Goal: Task Accomplishment & Management: Manage account settings

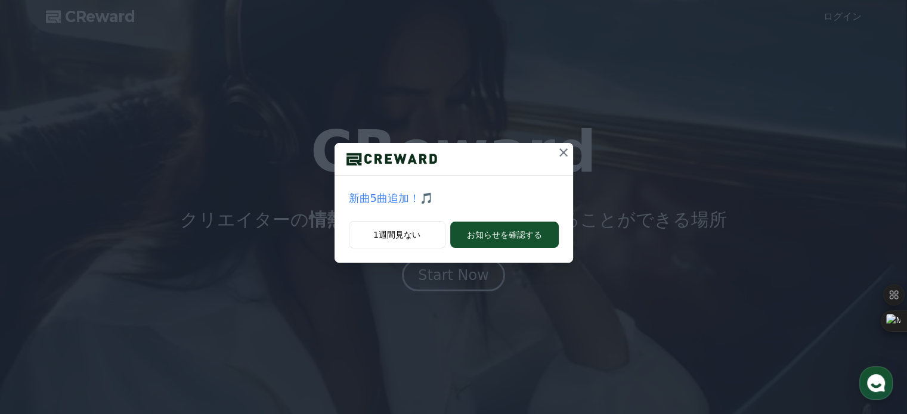
click at [567, 151] on icon at bounding box center [563, 152] width 14 height 14
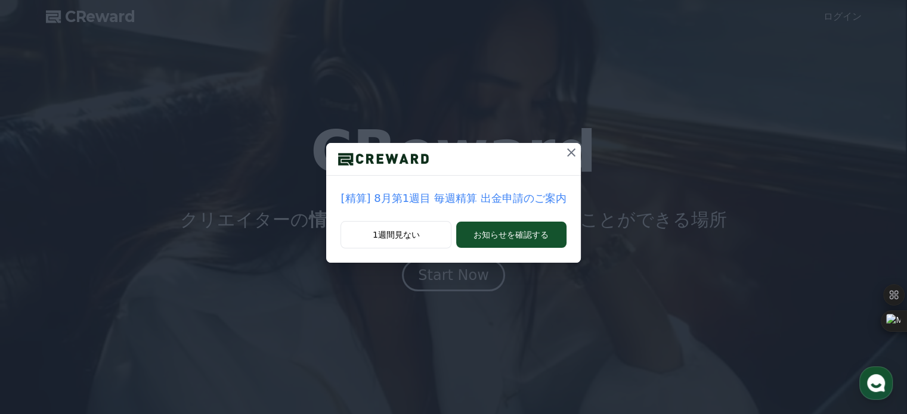
click at [567, 154] on icon at bounding box center [571, 152] width 8 height 8
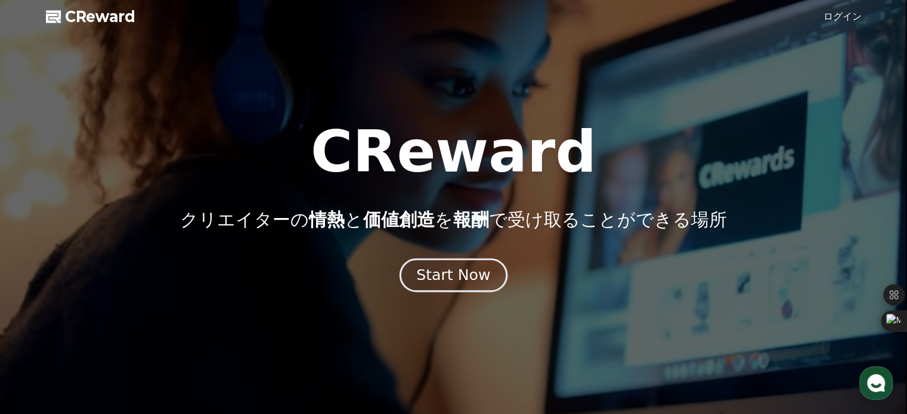
click at [476, 277] on div "Start Now" at bounding box center [453, 275] width 74 height 20
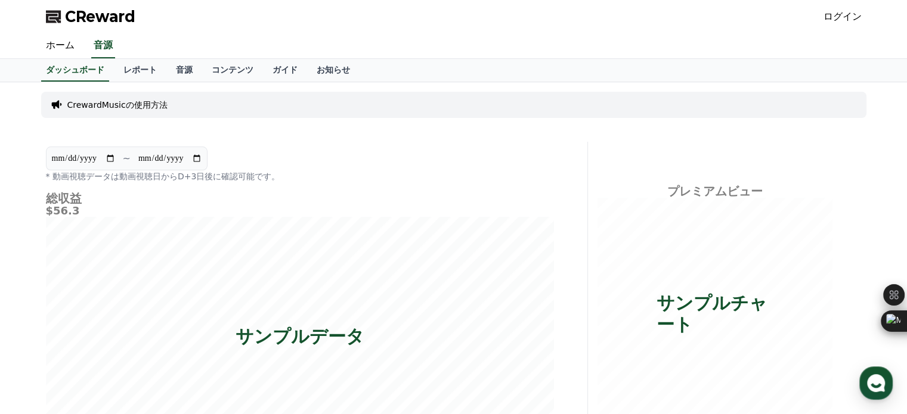
drag, startPoint x: 564, startPoint y: 85, endPoint x: 702, endPoint y: 10, distance: 157.4
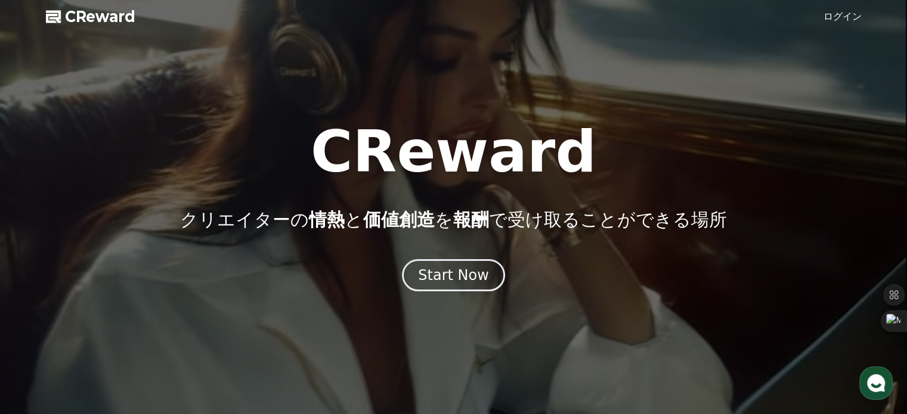
drag, startPoint x: 823, startPoint y: 35, endPoint x: 817, endPoint y: 37, distance: 6.2
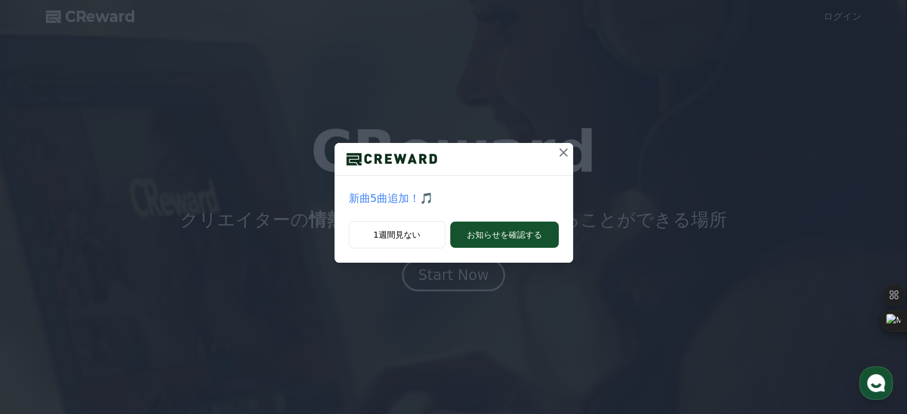
click at [568, 152] on icon at bounding box center [563, 152] width 14 height 14
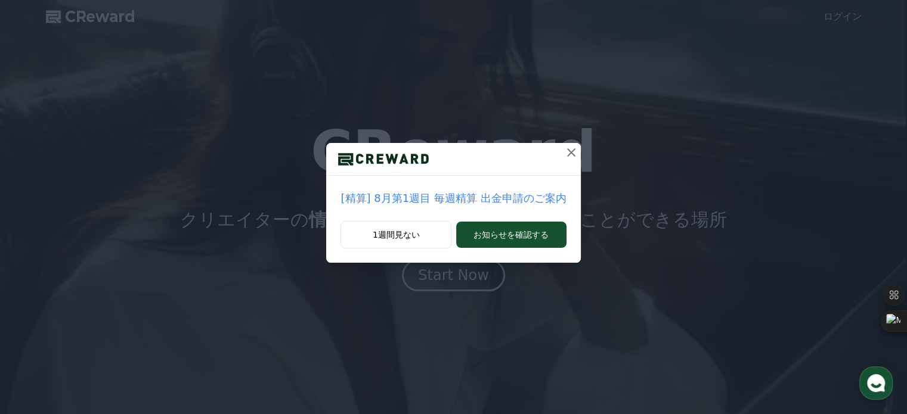
click at [568, 152] on icon at bounding box center [571, 152] width 14 height 14
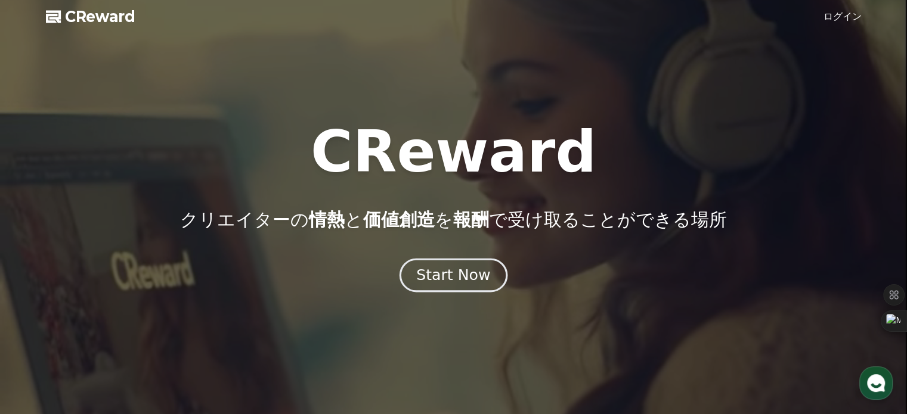
click at [473, 278] on div "Start Now" at bounding box center [453, 275] width 74 height 20
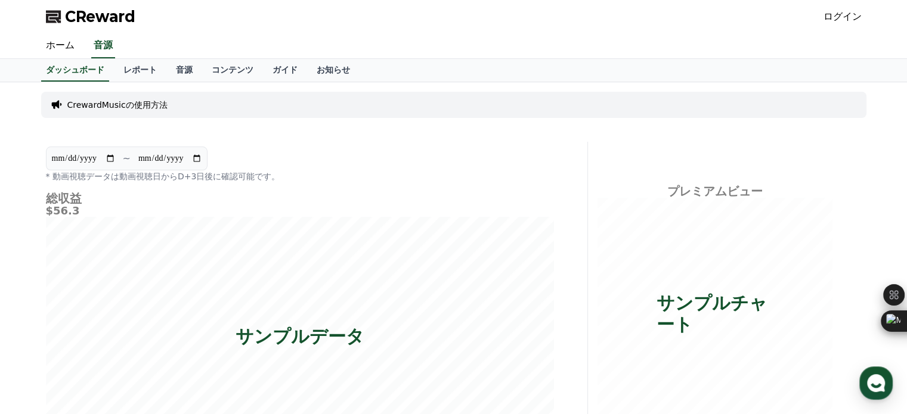
click at [853, 11] on link "ログイン" at bounding box center [842, 17] width 38 height 14
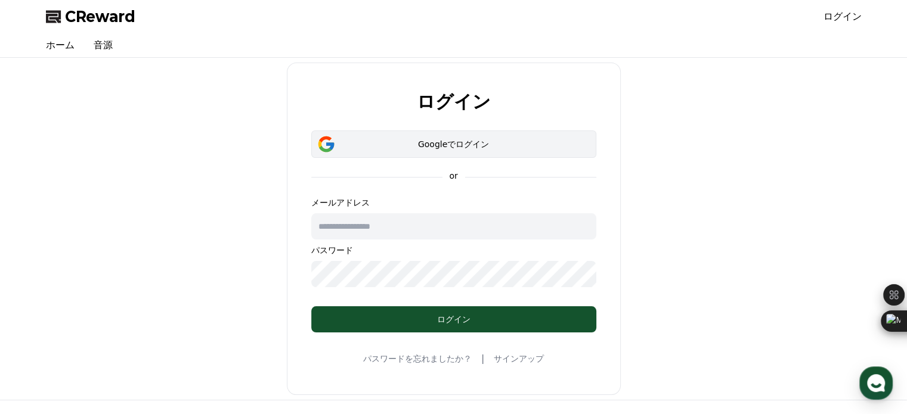
click at [520, 147] on div "Googleでログイン" at bounding box center [454, 144] width 250 height 12
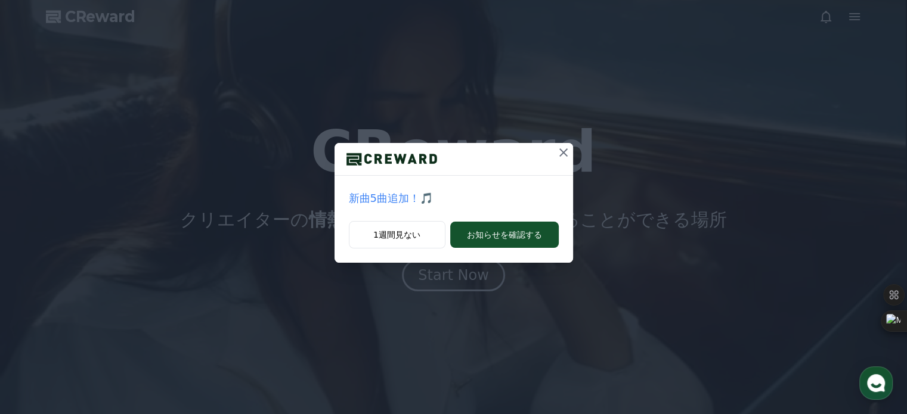
click at [567, 148] on icon at bounding box center [563, 152] width 14 height 14
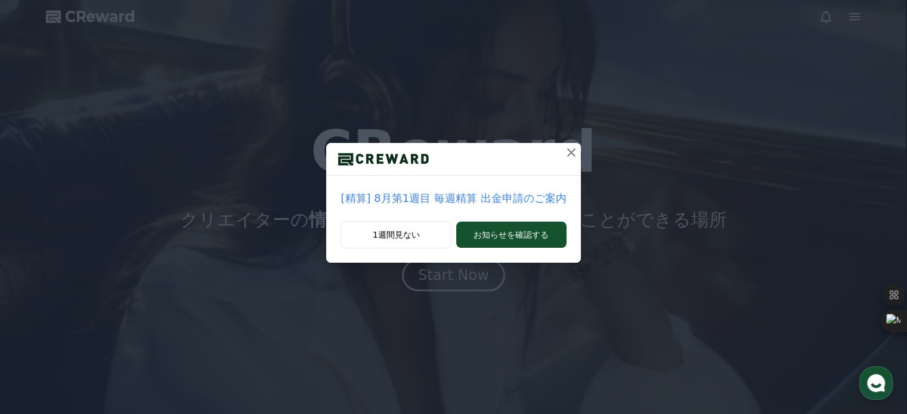
click at [567, 148] on icon at bounding box center [571, 152] width 14 height 14
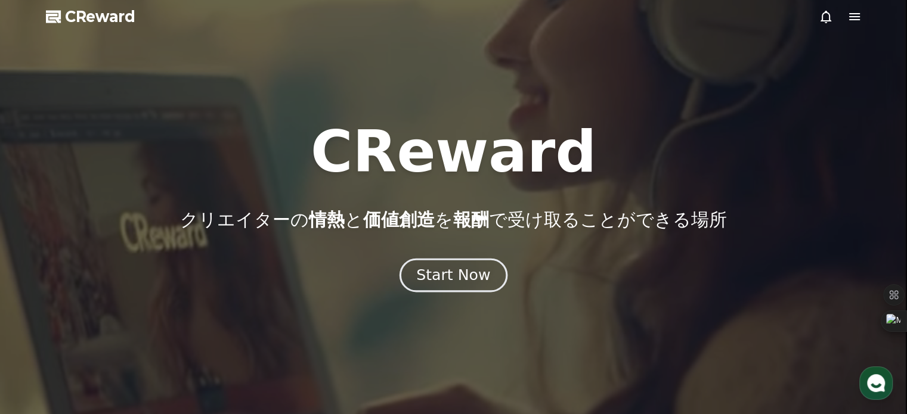
click at [494, 273] on button "Start Now" at bounding box center [453, 275] width 108 height 34
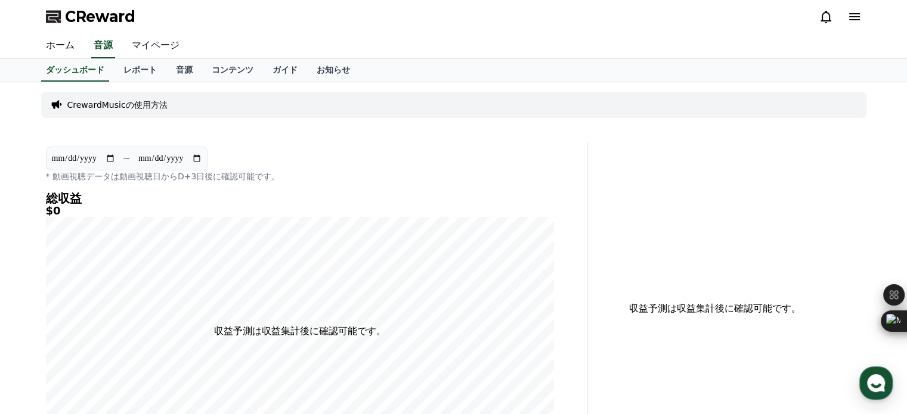
click at [147, 50] on link "マイページ" at bounding box center [155, 45] width 67 height 25
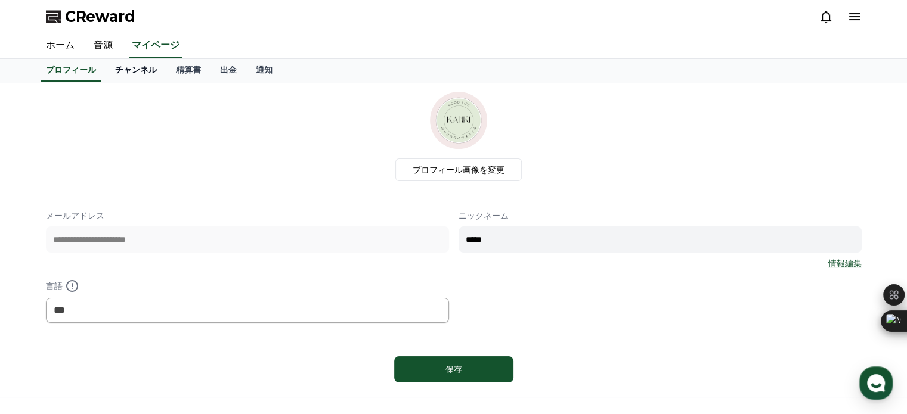
click at [117, 72] on link "チャンネル" at bounding box center [136, 70] width 61 height 23
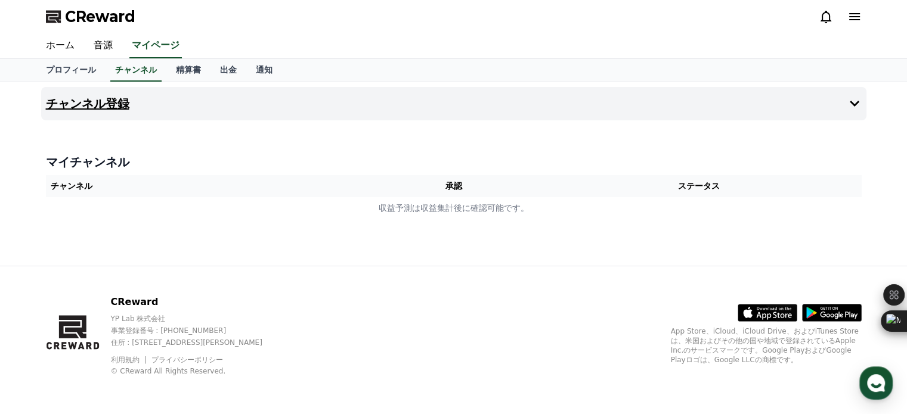
click at [95, 102] on h4 "チャンネル登録" at bounding box center [87, 103] width 83 height 13
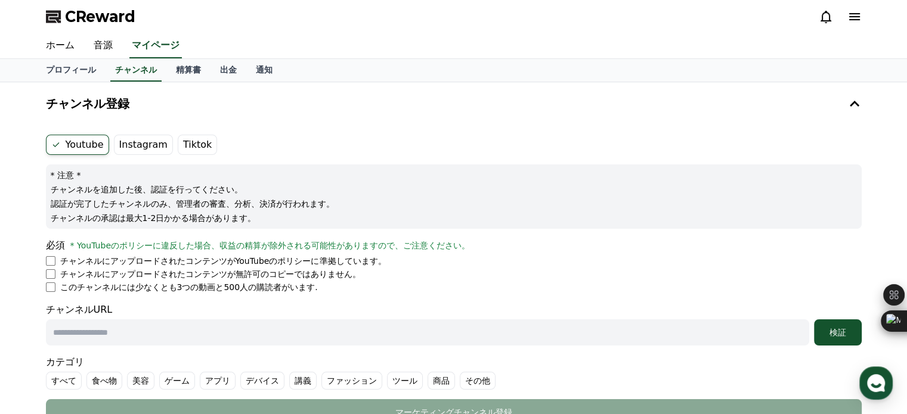
click at [137, 138] on label "Instagram" at bounding box center [143, 145] width 59 height 20
click at [194, 141] on label "Tiktok" at bounding box center [197, 145] width 39 height 20
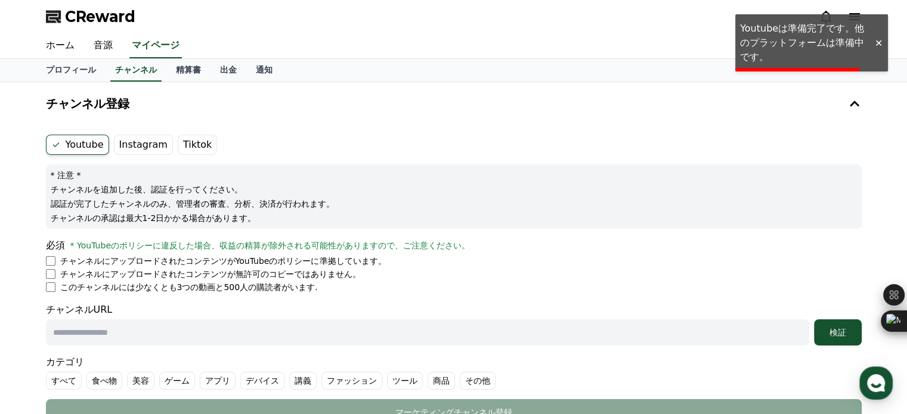
click at [73, 148] on label "Youtube" at bounding box center [77, 145] width 63 height 20
click at [128, 138] on label "Instagram" at bounding box center [143, 145] width 59 height 20
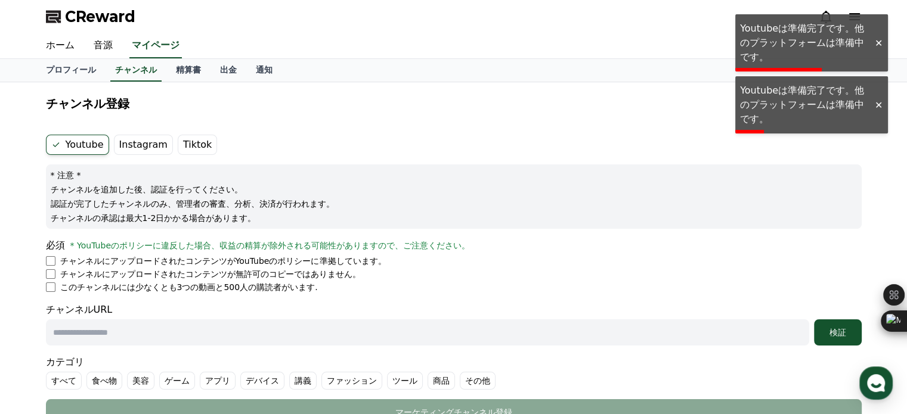
click at [128, 144] on label "Instagram" at bounding box center [143, 145] width 59 height 20
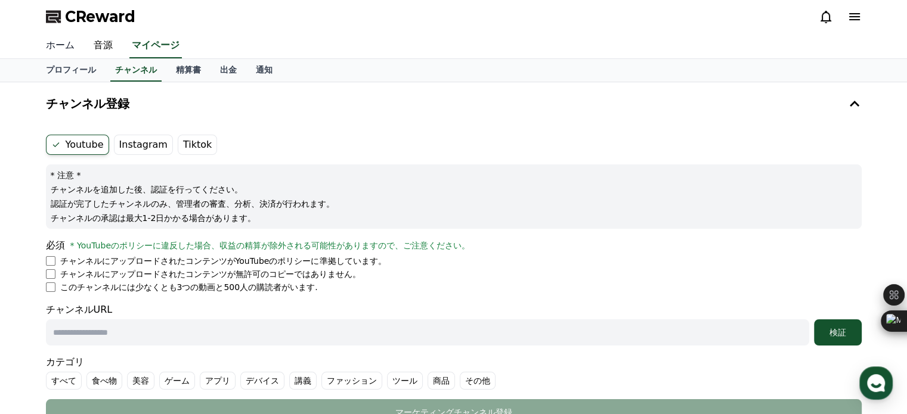
click at [57, 44] on link "ホーム" at bounding box center [60, 45] width 48 height 25
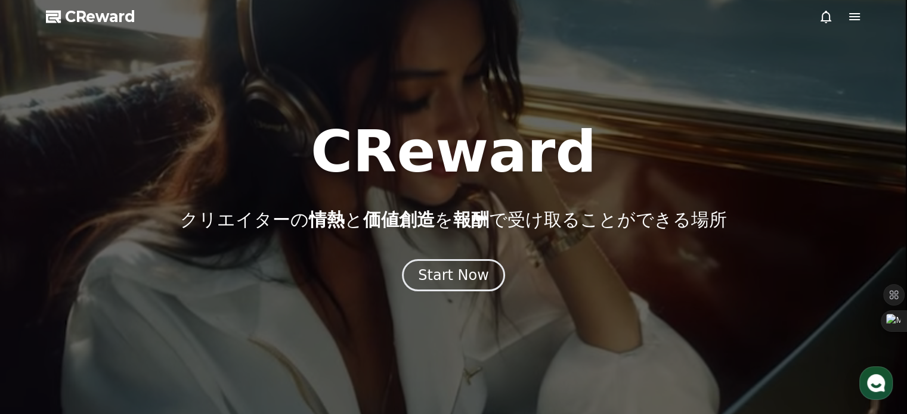
click at [848, 16] on icon at bounding box center [854, 17] width 14 height 14
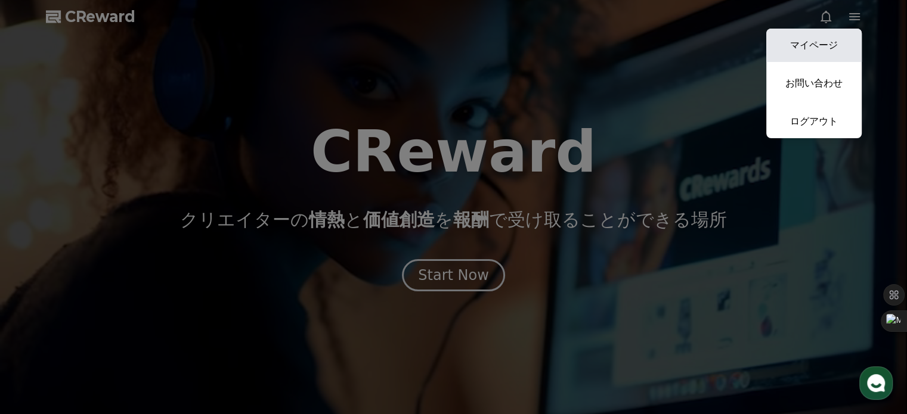
click at [837, 47] on link "マイページ" at bounding box center [813, 45] width 95 height 33
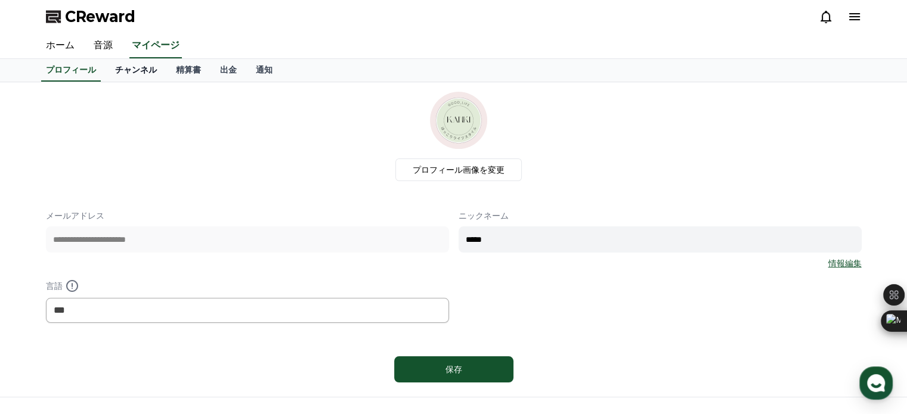
click at [118, 75] on link "チャンネル" at bounding box center [136, 70] width 61 height 23
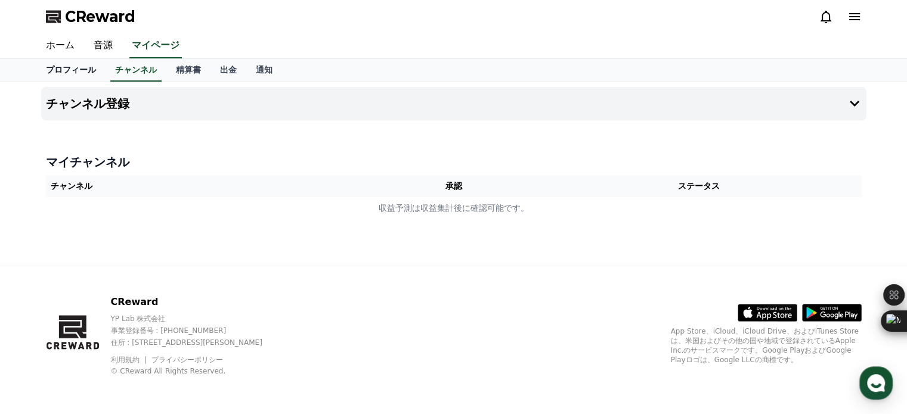
click at [41, 69] on link "プロフィール" at bounding box center [70, 70] width 69 height 23
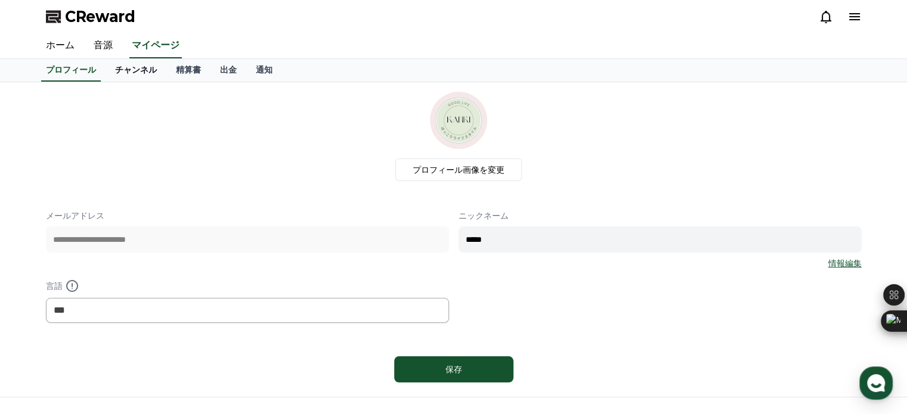
click at [108, 73] on link "チャンネル" at bounding box center [136, 70] width 61 height 23
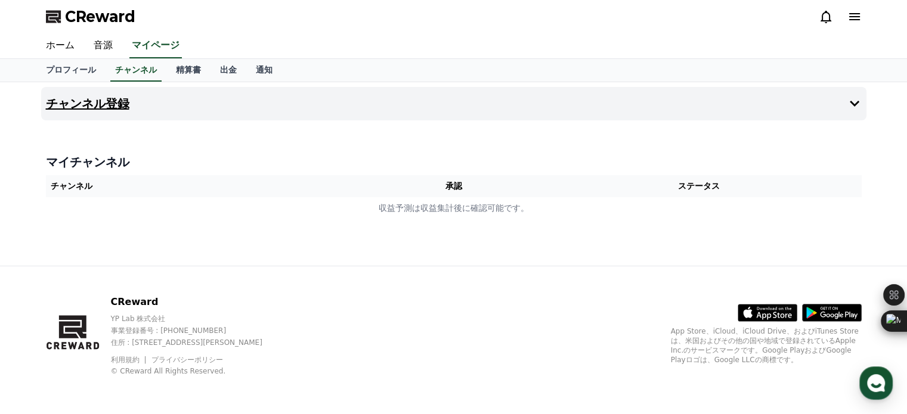
click at [395, 106] on button "チャンネル登録" at bounding box center [453, 103] width 825 height 33
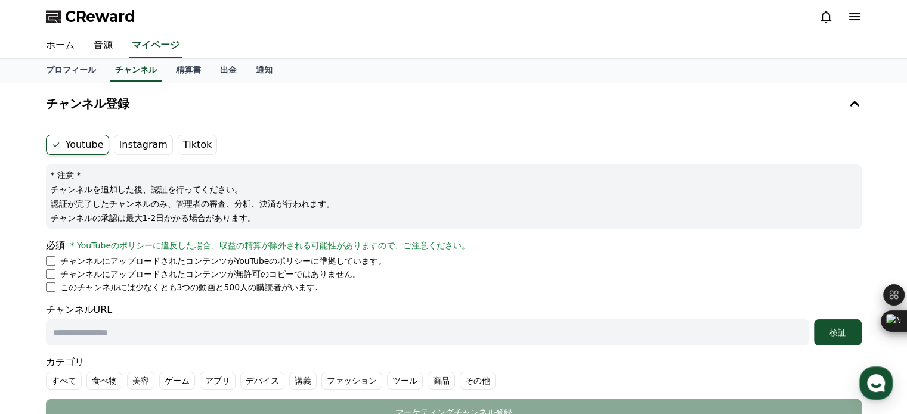
click at [132, 145] on label "Instagram" at bounding box center [143, 145] width 59 height 20
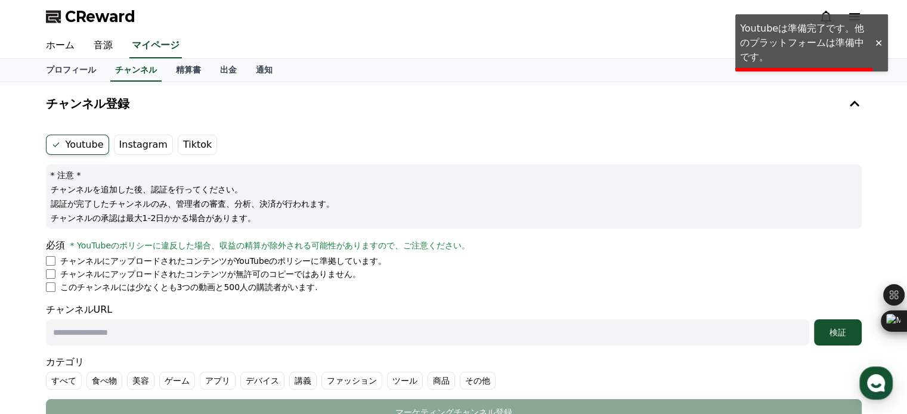
click at [131, 145] on label "Instagram" at bounding box center [143, 145] width 59 height 20
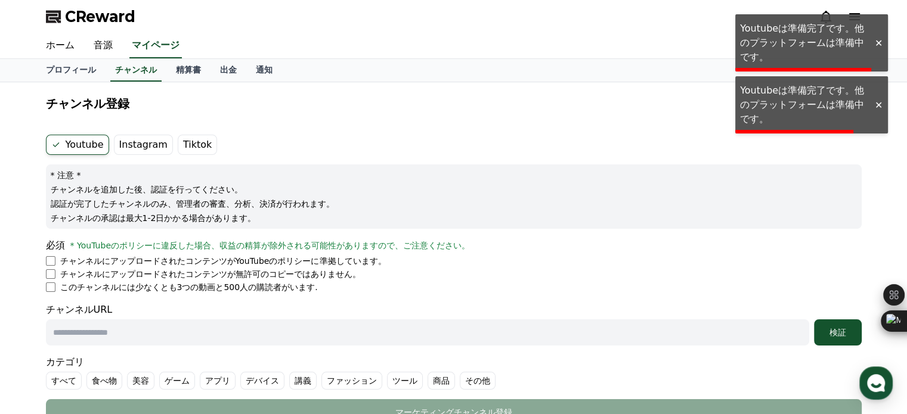
click at [52, 141] on icon at bounding box center [56, 145] width 10 height 10
click at [62, 141] on label "Youtube" at bounding box center [77, 145] width 63 height 20
click at [119, 113] on button "チャンネル登録" at bounding box center [453, 103] width 825 height 33
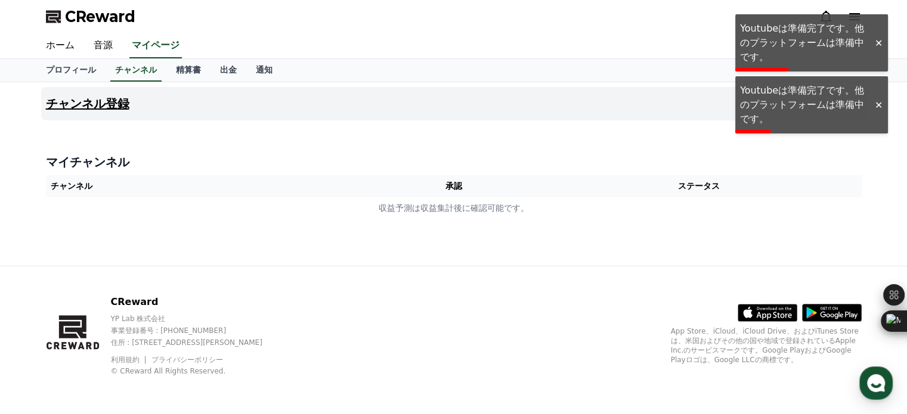
click at [305, 102] on button "チャンネル登録" at bounding box center [453, 103] width 825 height 33
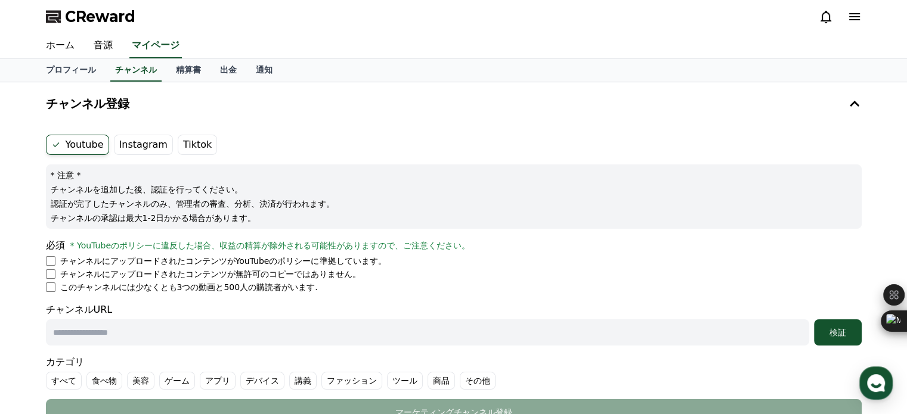
click at [124, 142] on label "Instagram" at bounding box center [143, 145] width 59 height 20
click at [45, 45] on link "ホーム" at bounding box center [60, 45] width 48 height 25
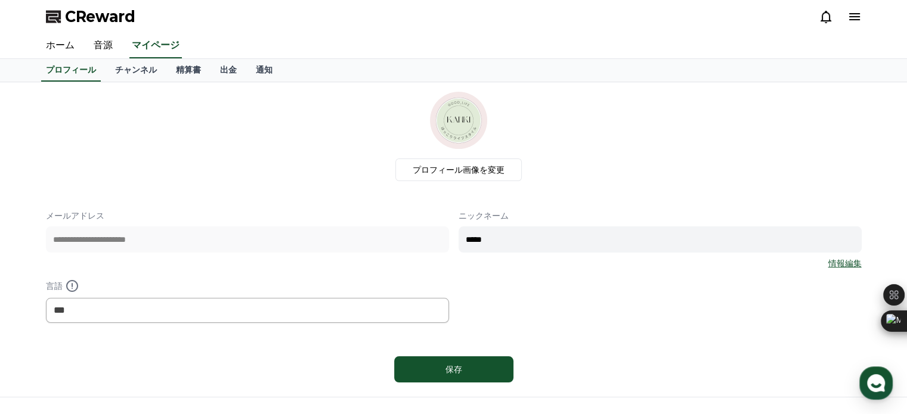
drag, startPoint x: 168, startPoint y: 202, endPoint x: 163, endPoint y: 206, distance: 6.7
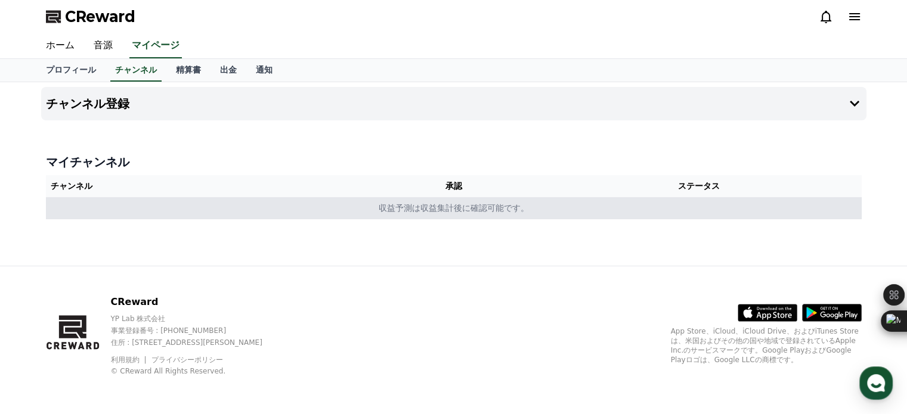
drag, startPoint x: 163, startPoint y: 216, endPoint x: 156, endPoint y: 214, distance: 7.4
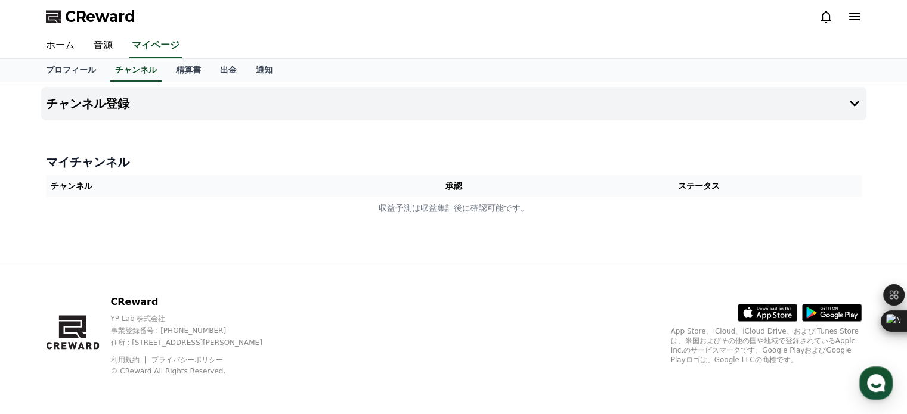
drag, startPoint x: 178, startPoint y: 140, endPoint x: 182, endPoint y: 135, distance: 6.4
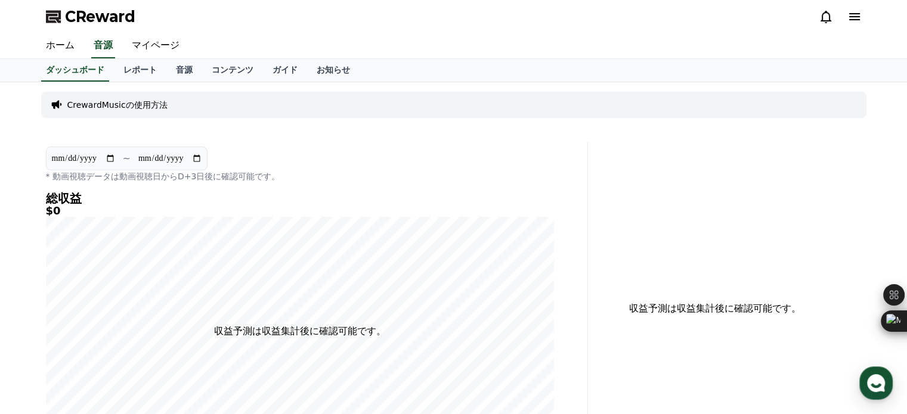
drag, startPoint x: 213, startPoint y: 145, endPoint x: 219, endPoint y: 149, distance: 7.0
